Goal: Task Accomplishment & Management: Use online tool/utility

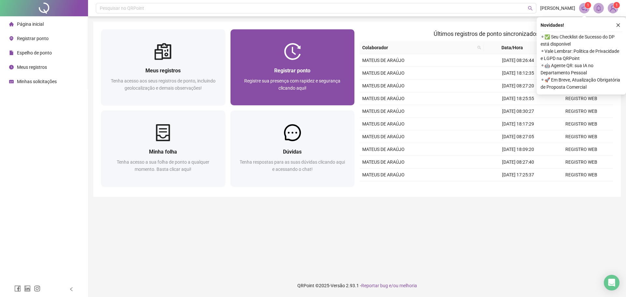
click at [321, 50] on div at bounding box center [293, 51] width 124 height 17
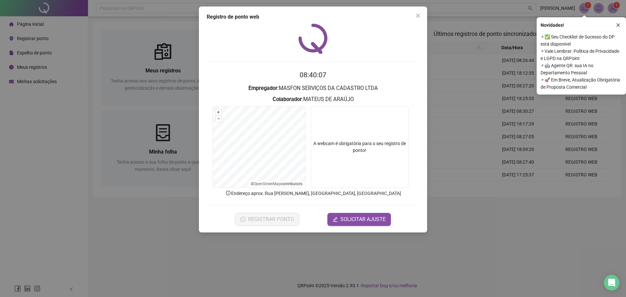
click at [312, 218] on div "REGISTRAR PONTO SOLICITAR AJUSTE" at bounding box center [313, 219] width 213 height 13
click at [235, 223] on div "REGISTRAR PONTO SOLICITAR AJUSTE" at bounding box center [313, 219] width 213 height 13
click at [265, 222] on span "REGISTRAR PONTO" at bounding box center [271, 220] width 46 height 8
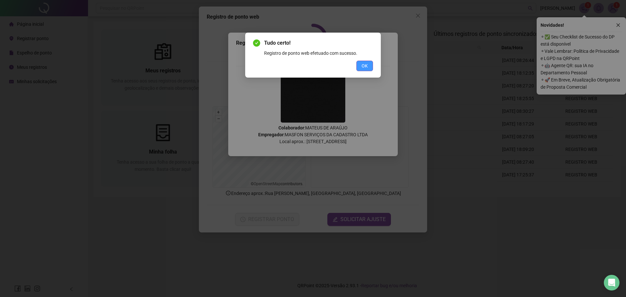
click at [368, 65] on span "OK" at bounding box center [365, 65] width 6 height 7
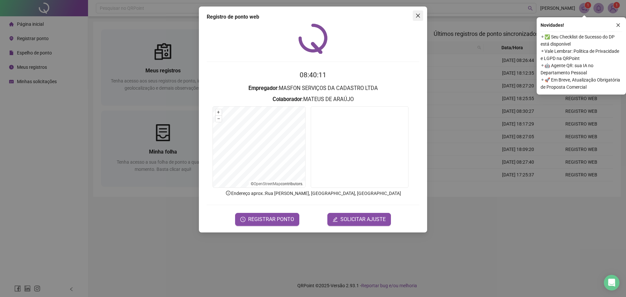
click at [422, 12] on button "Close" at bounding box center [418, 15] width 10 height 10
